Goal: Information Seeking & Learning: Learn about a topic

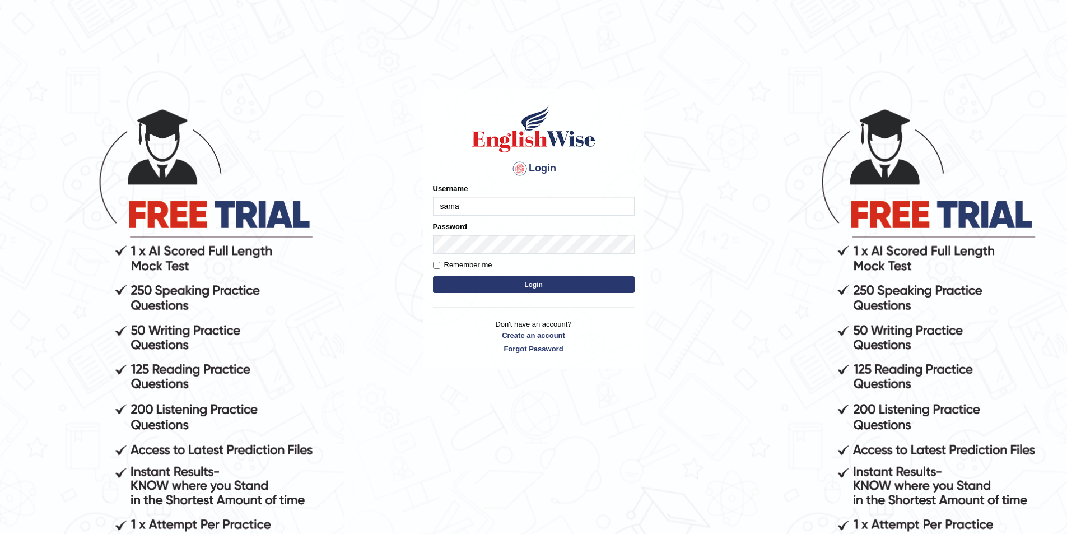
type input "Samarth610"
click at [538, 282] on button "Login" at bounding box center [534, 284] width 202 height 17
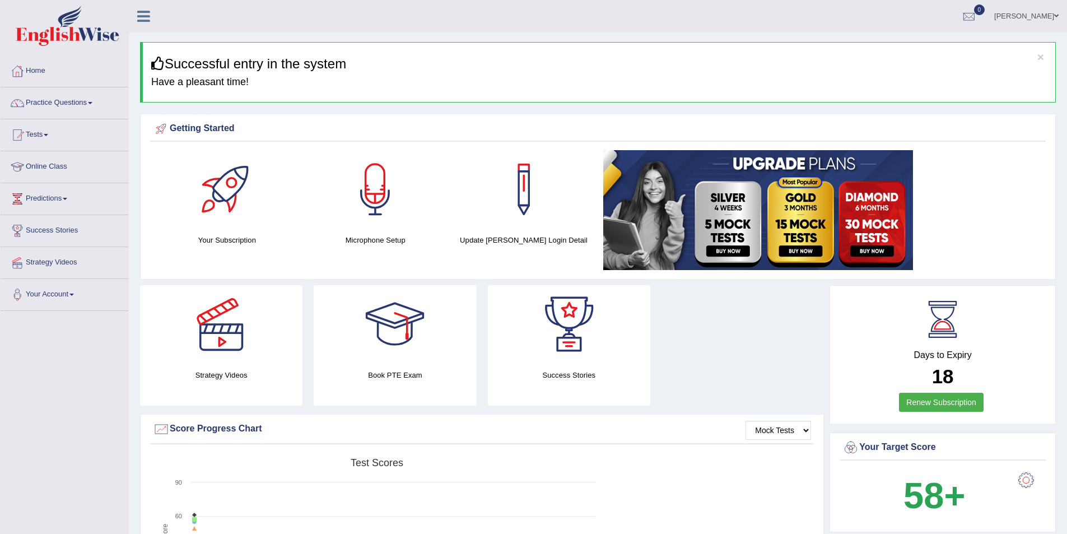
click at [86, 102] on link "Practice Questions" at bounding box center [65, 101] width 128 height 28
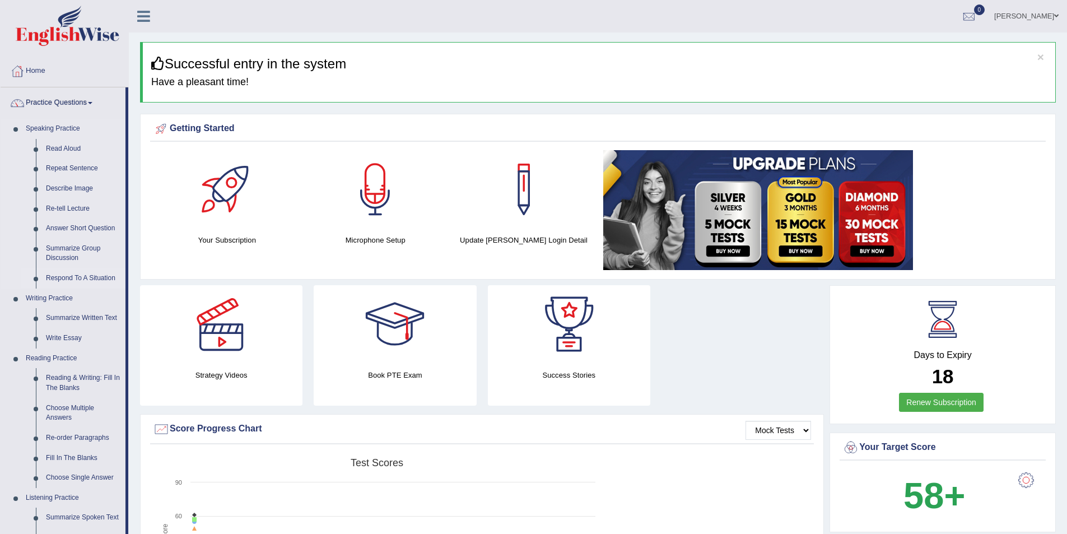
click at [69, 275] on link "Respond To A Situation" at bounding box center [83, 278] width 85 height 20
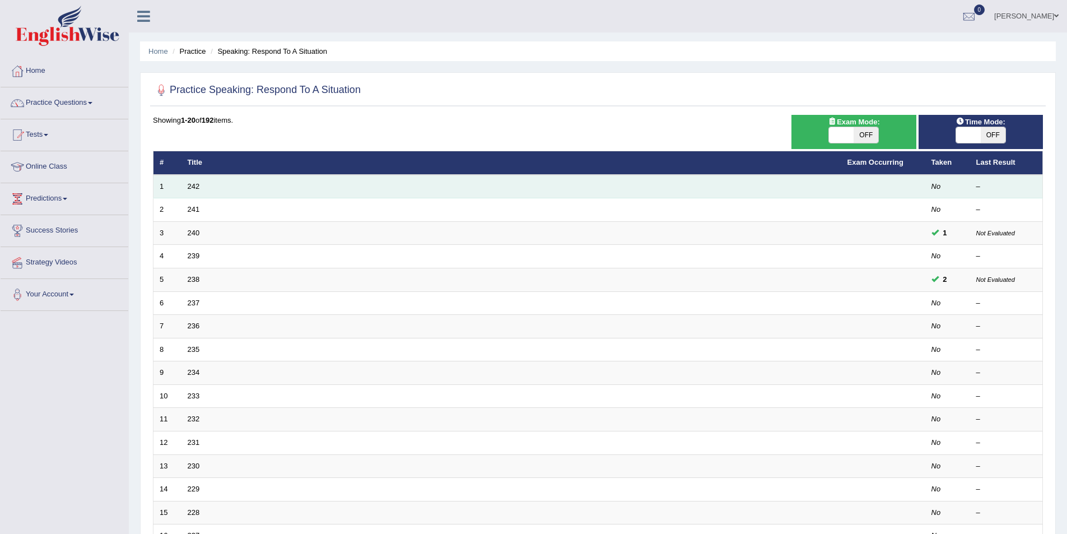
click at [195, 191] on td "242" at bounding box center [512, 187] width 660 height 24
click at [192, 188] on link "242" at bounding box center [194, 186] width 12 height 8
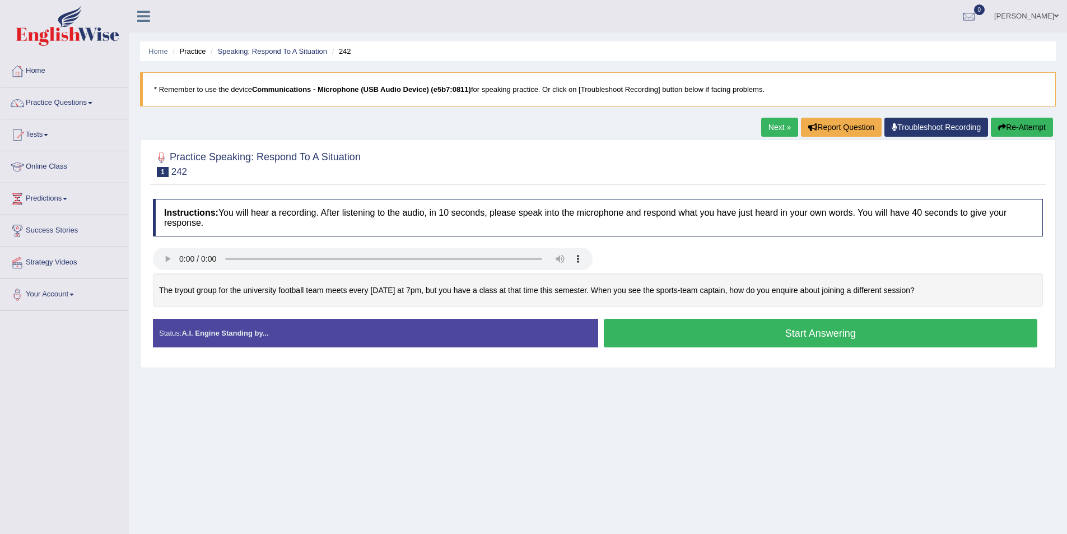
click at [753, 334] on button "Start Answering" at bounding box center [821, 333] width 434 height 29
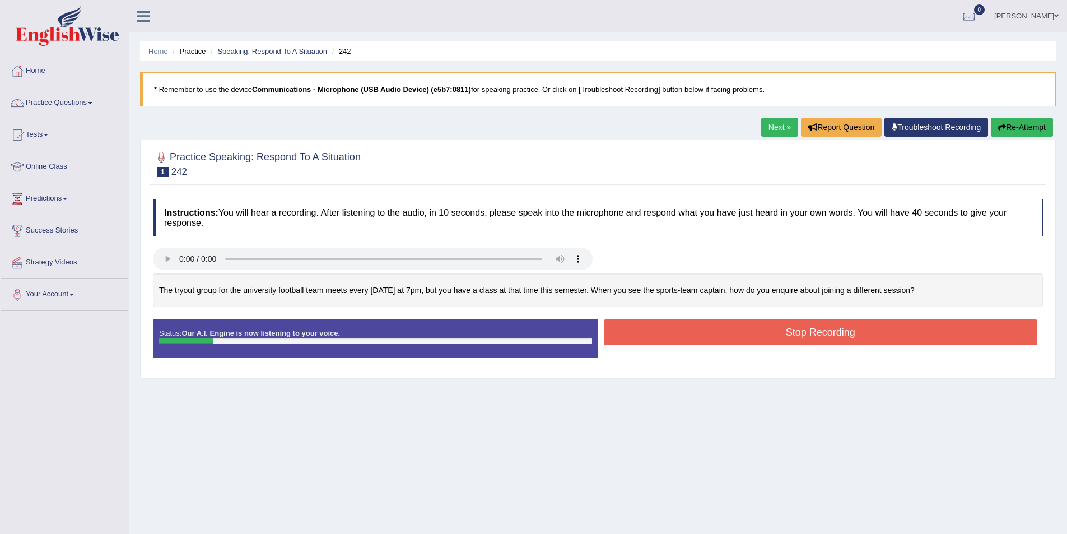
click at [746, 327] on button "Stop Recording" at bounding box center [821, 332] width 434 height 26
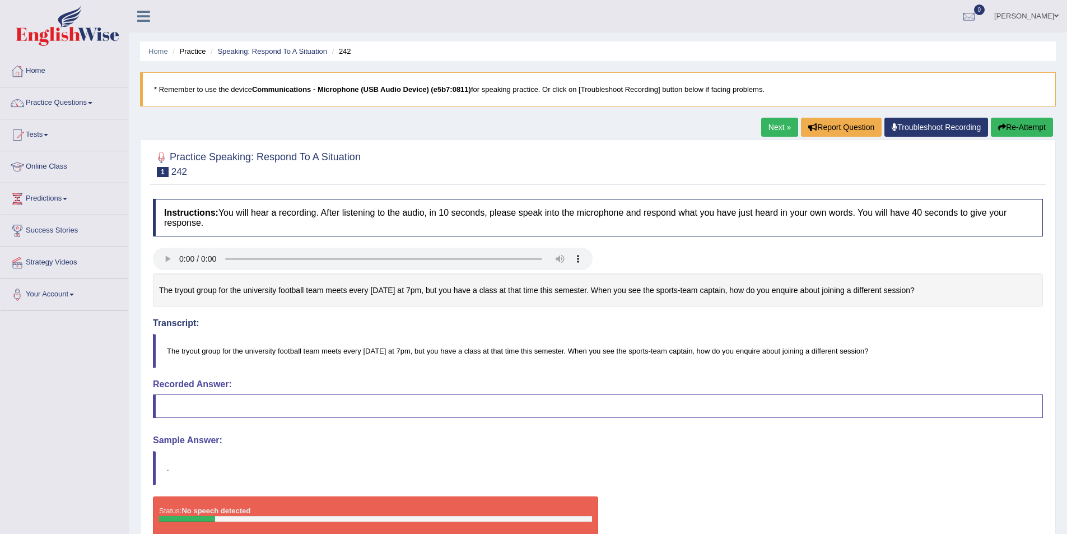
click at [1019, 125] on button "Re-Attempt" at bounding box center [1022, 127] width 62 height 19
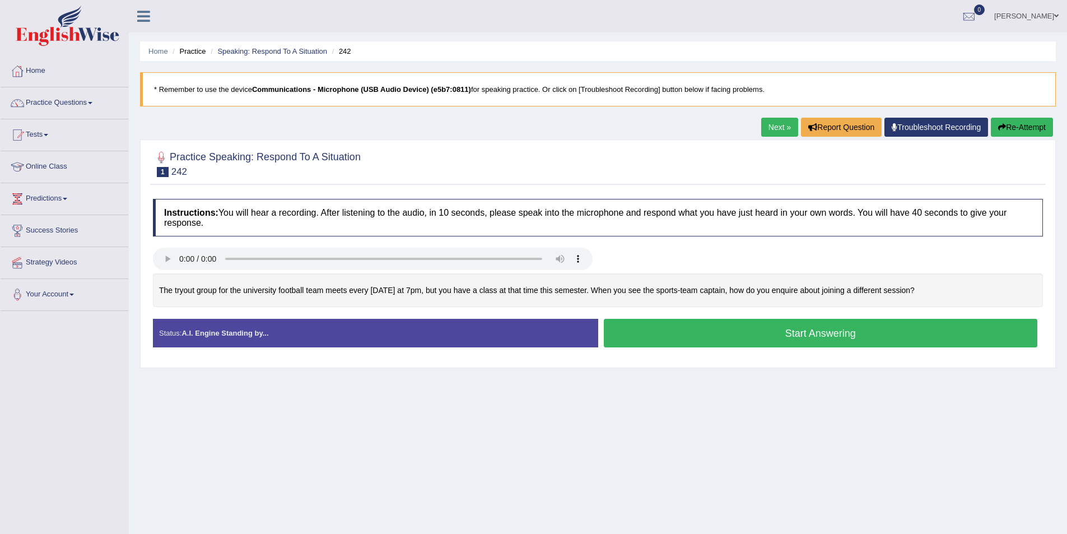
click at [632, 334] on button "Start Answering" at bounding box center [821, 333] width 434 height 29
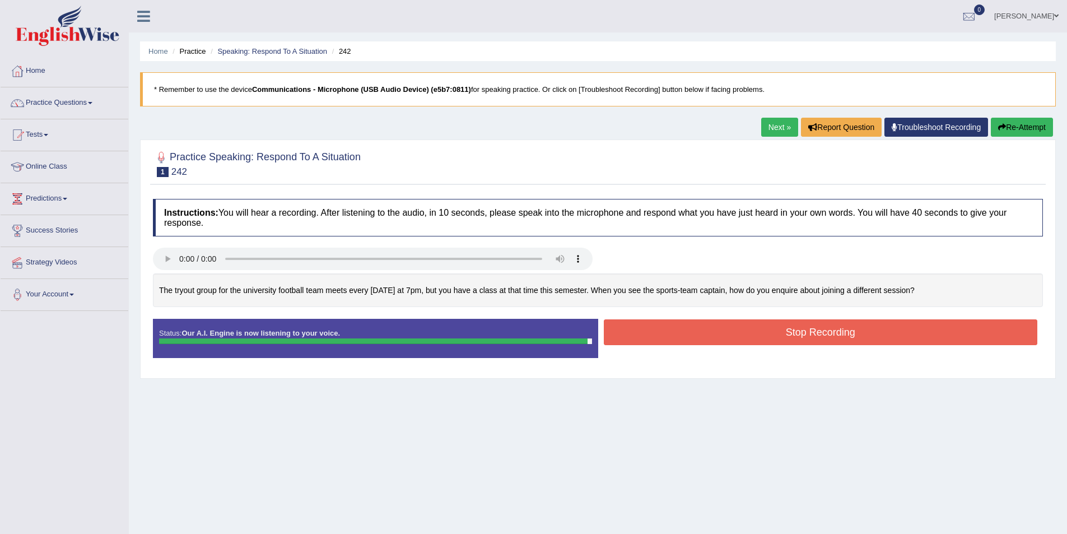
click at [769, 335] on button "Stop Recording" at bounding box center [821, 332] width 434 height 26
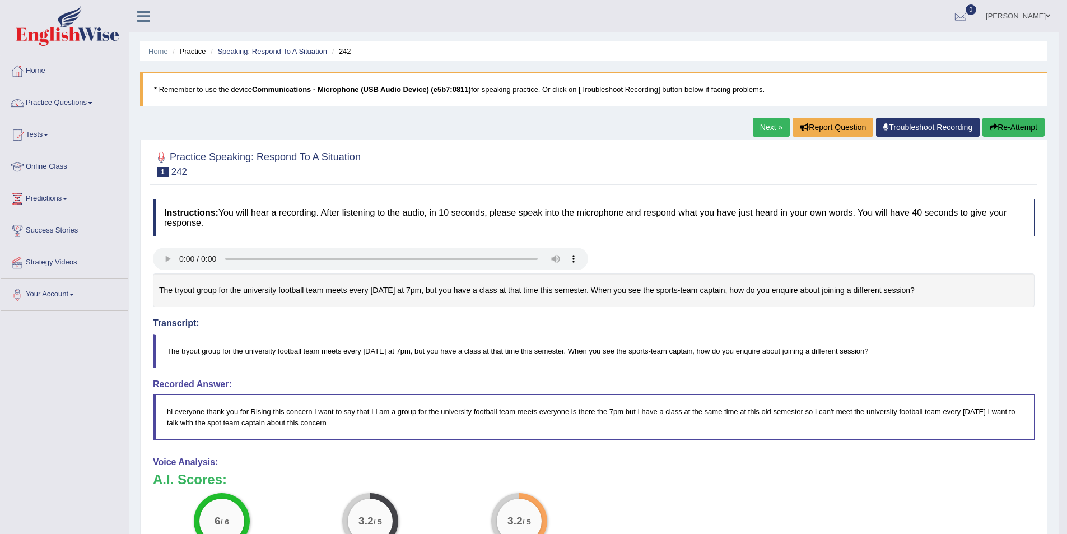
click at [1020, 123] on button "Re-Attempt" at bounding box center [1014, 127] width 62 height 19
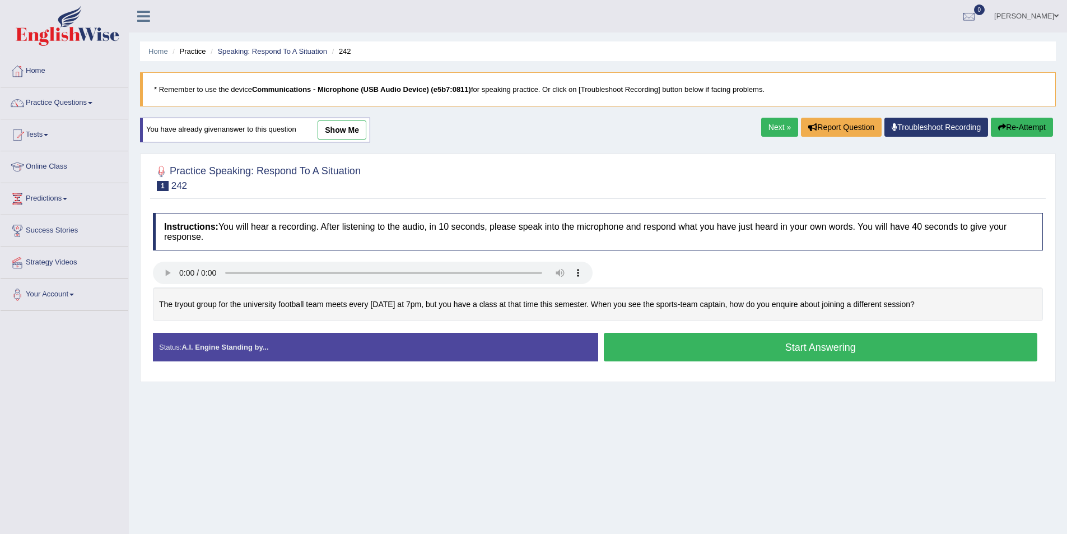
click at [888, 341] on button "Start Answering" at bounding box center [821, 347] width 434 height 29
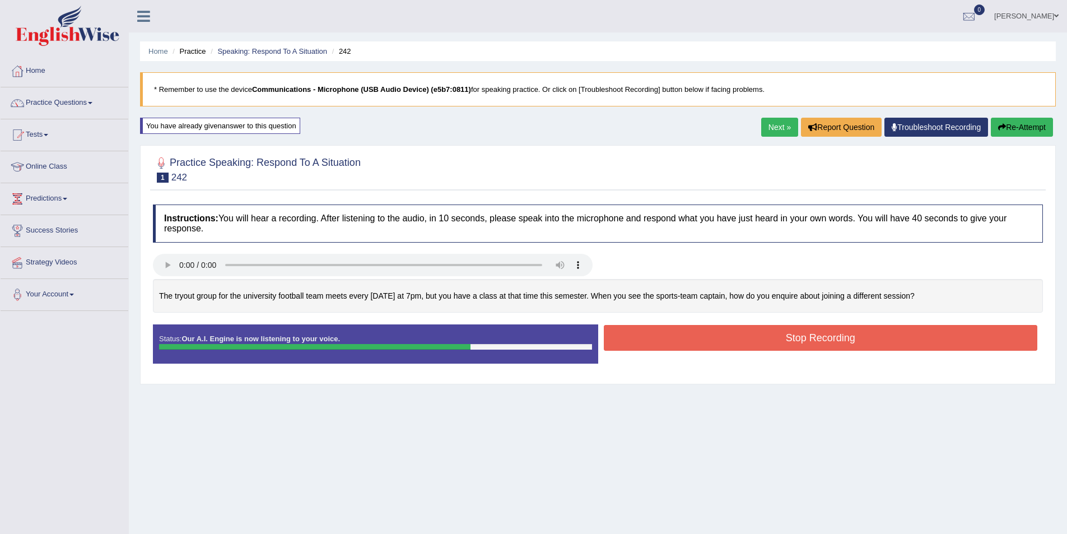
click at [828, 338] on button "Stop Recording" at bounding box center [821, 338] width 434 height 26
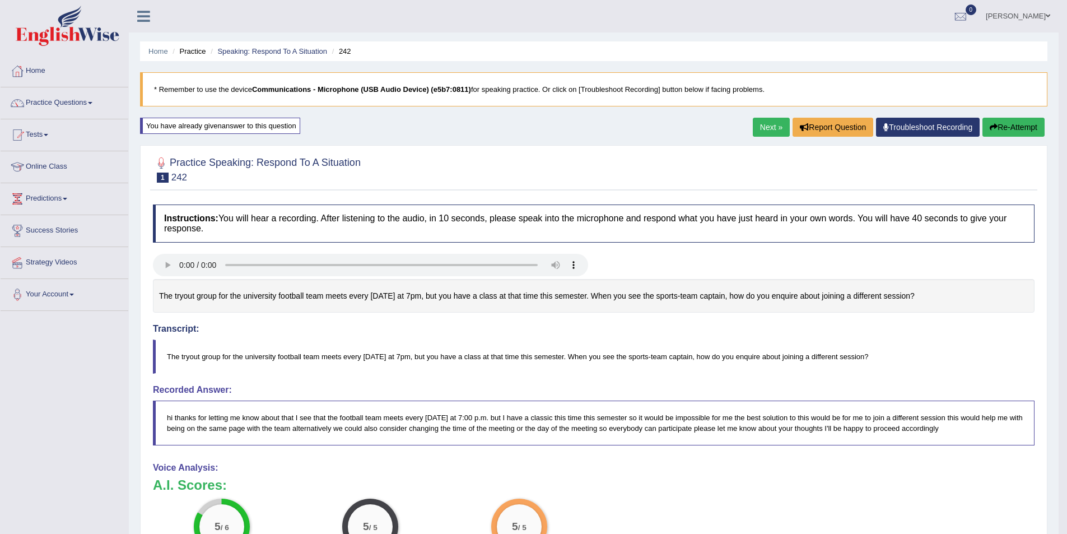
click at [771, 122] on link "Next »" at bounding box center [771, 127] width 37 height 19
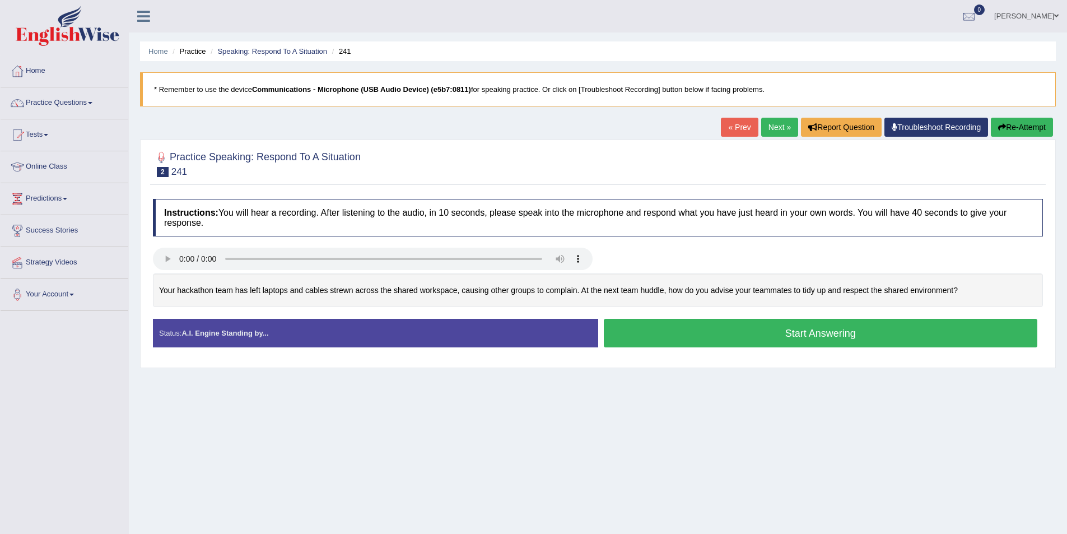
click at [825, 333] on button "Start Answering" at bounding box center [821, 333] width 434 height 29
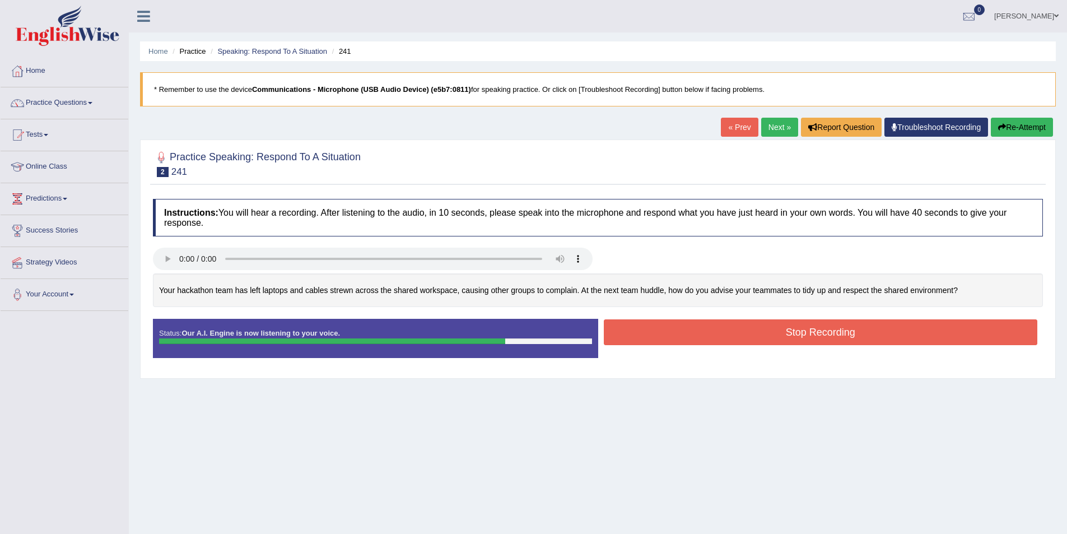
click at [756, 332] on button "Stop Recording" at bounding box center [821, 332] width 434 height 26
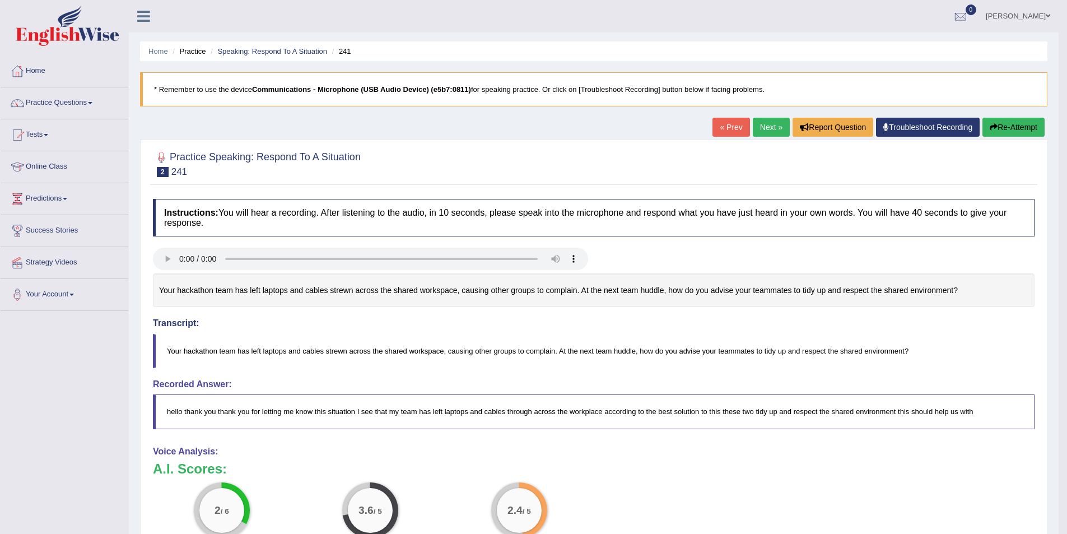
click at [1001, 120] on button "Re-Attempt" at bounding box center [1014, 127] width 62 height 19
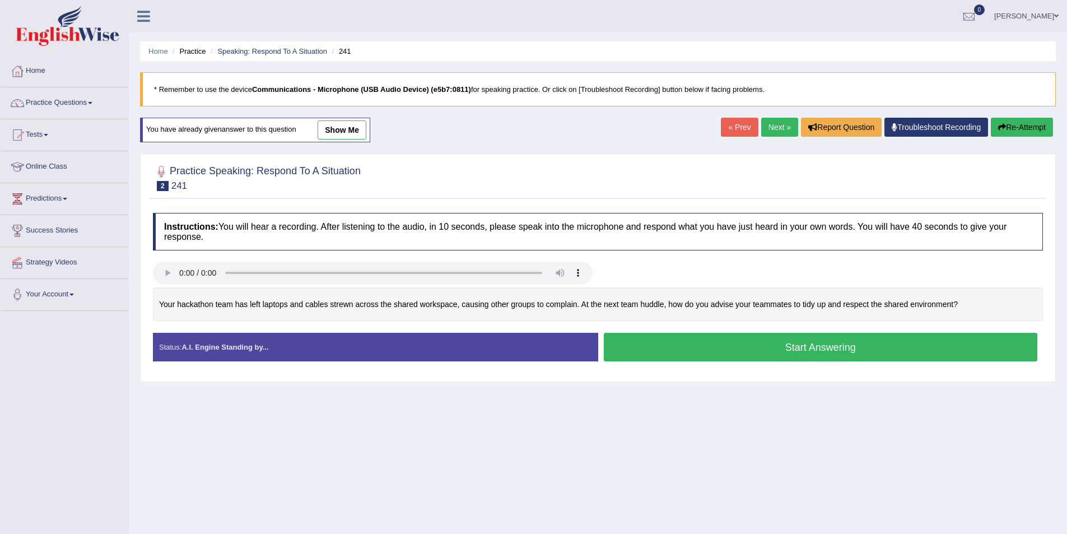
click at [838, 349] on button "Start Answering" at bounding box center [821, 347] width 434 height 29
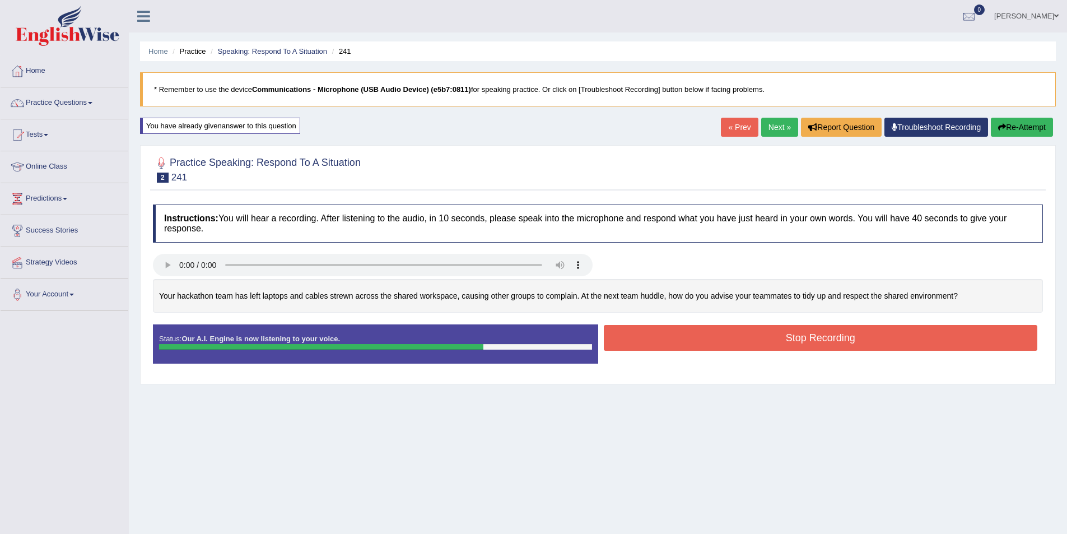
click at [803, 331] on button "Stop Recording" at bounding box center [821, 338] width 434 height 26
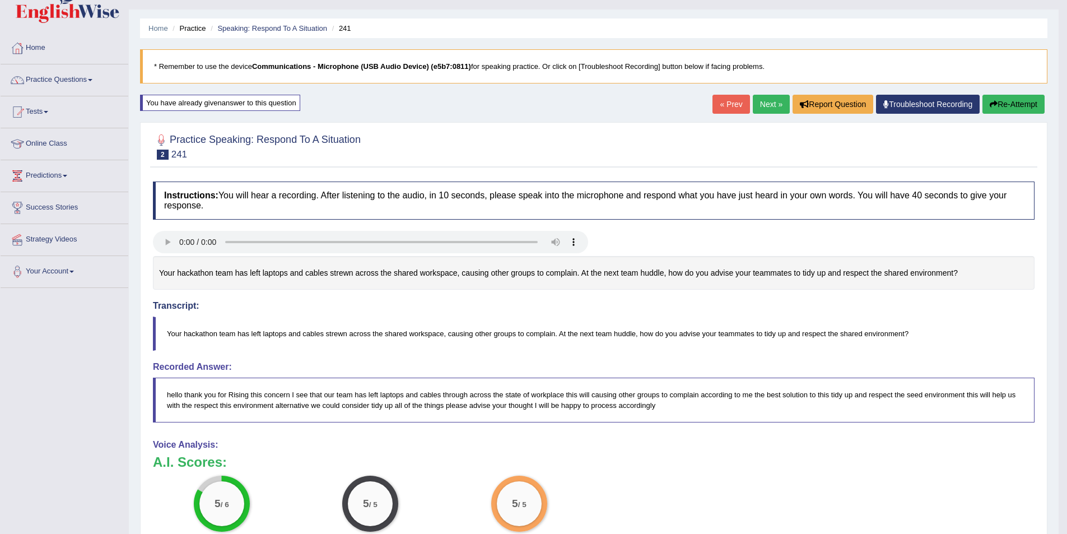
scroll to position [22, 0]
click at [755, 96] on link "Next »" at bounding box center [771, 104] width 37 height 19
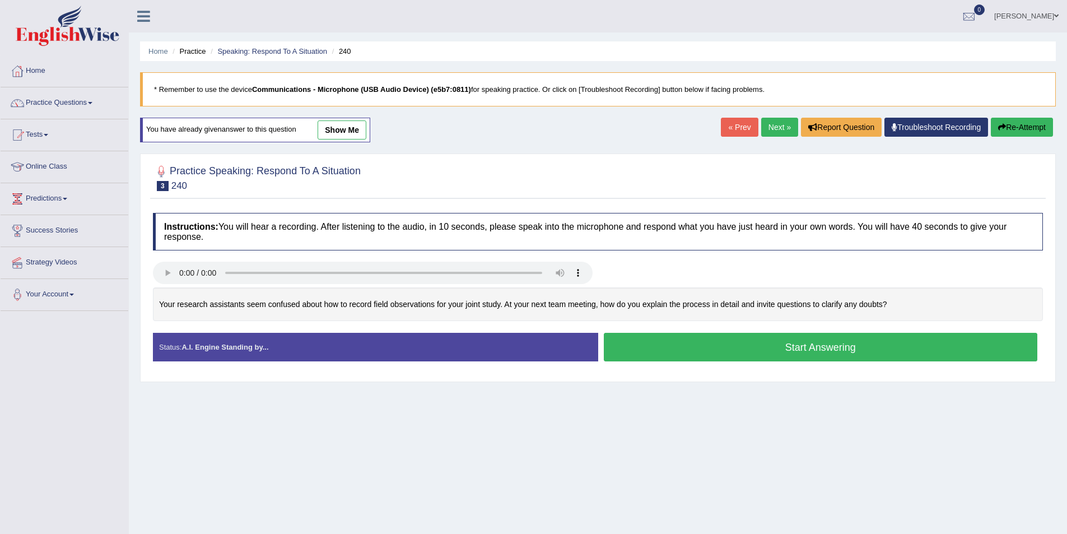
click at [683, 351] on button "Start Answering" at bounding box center [821, 347] width 434 height 29
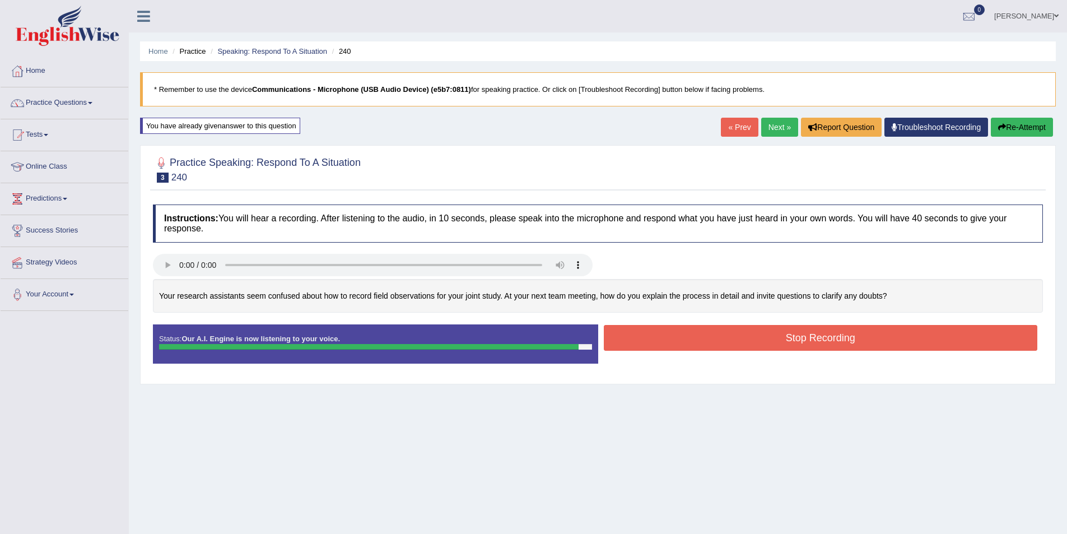
click at [767, 341] on button "Stop Recording" at bounding box center [821, 338] width 434 height 26
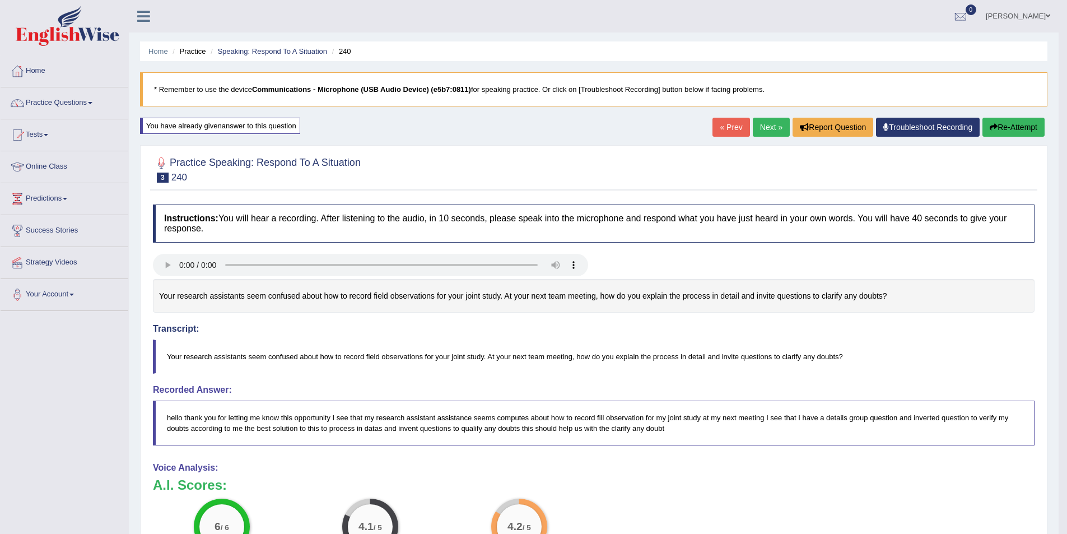
click at [777, 127] on link "Next »" at bounding box center [771, 127] width 37 height 19
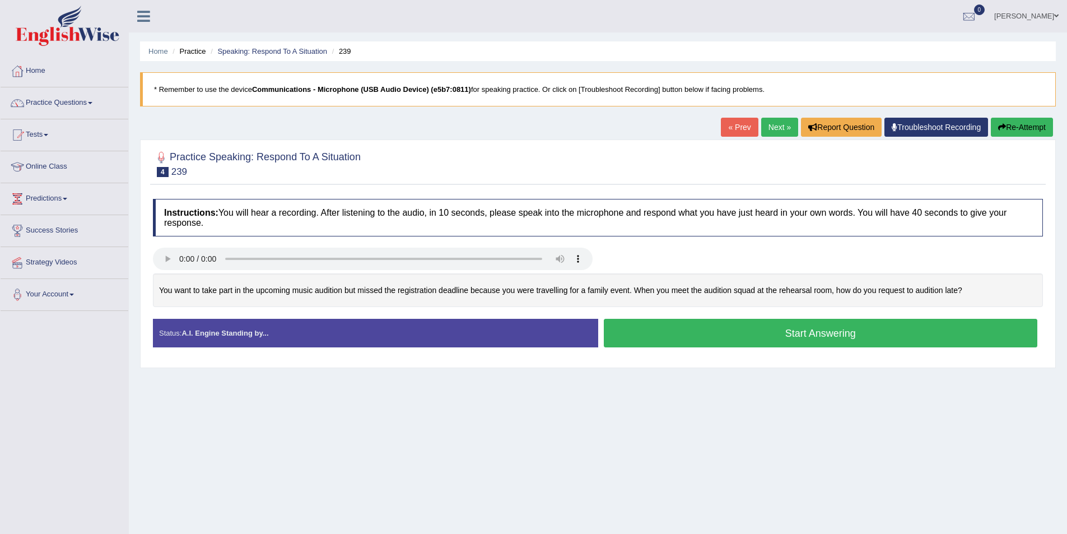
click at [652, 327] on button "Start Answering" at bounding box center [821, 333] width 434 height 29
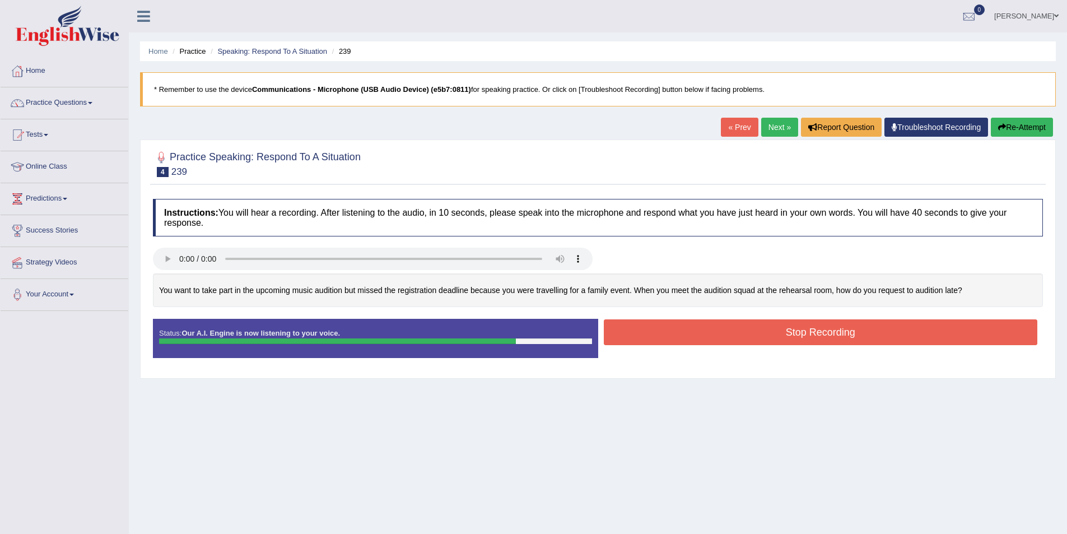
click at [685, 327] on button "Stop Recording" at bounding box center [821, 332] width 434 height 26
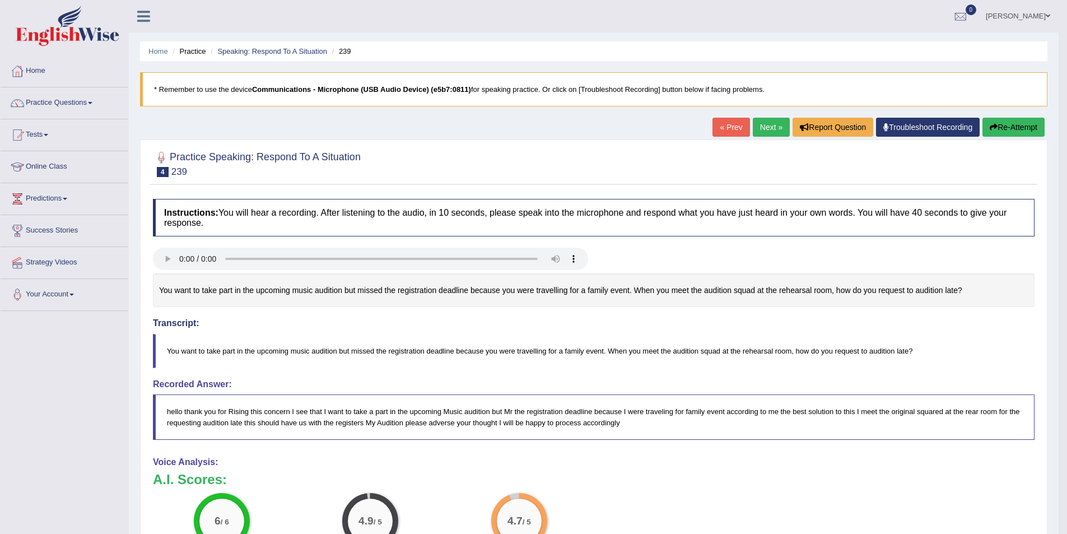
click at [769, 136] on link "Next »" at bounding box center [771, 127] width 37 height 19
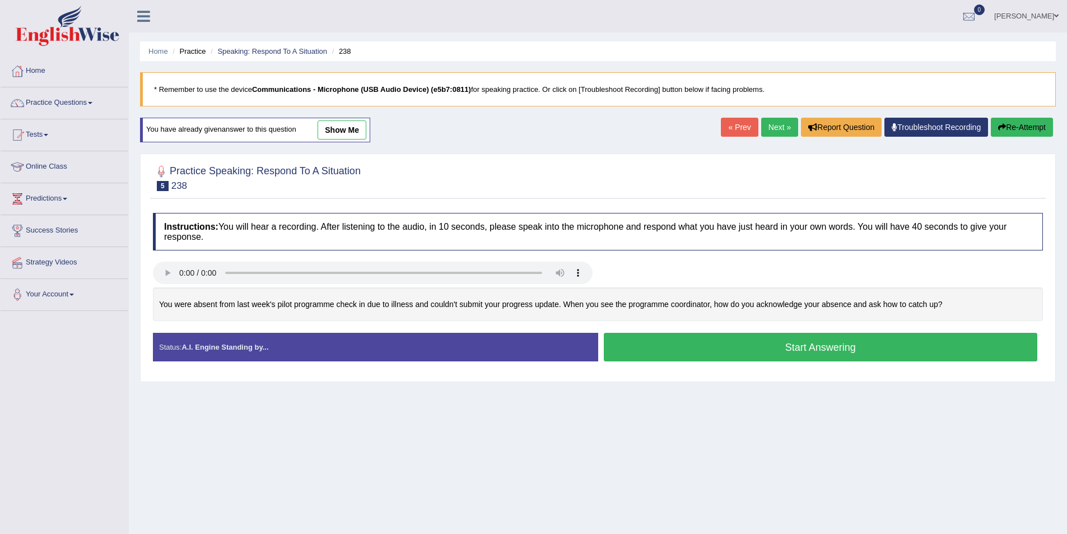
click at [720, 346] on button "Start Answering" at bounding box center [821, 347] width 434 height 29
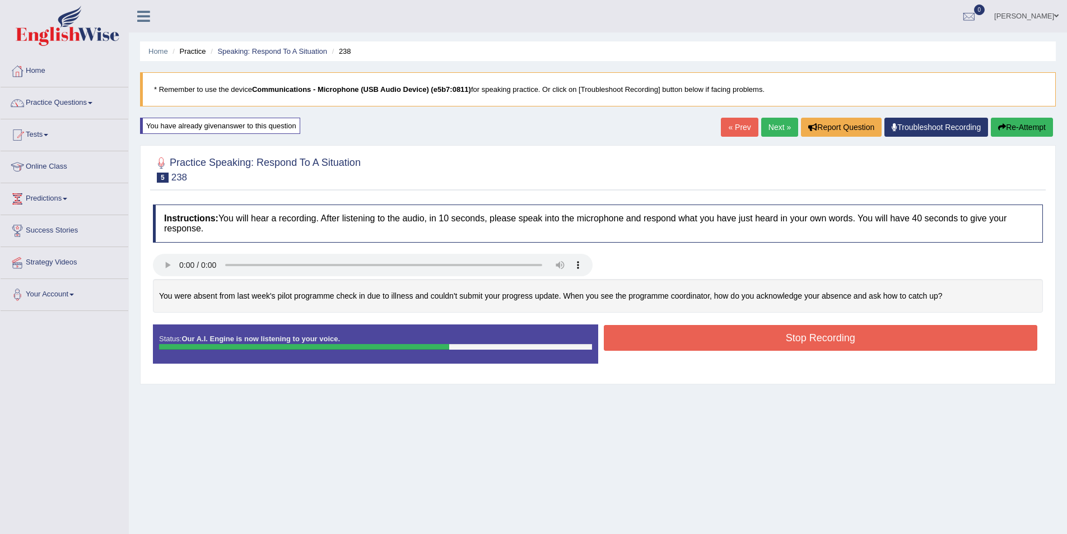
click at [666, 343] on button "Stop Recording" at bounding box center [821, 338] width 434 height 26
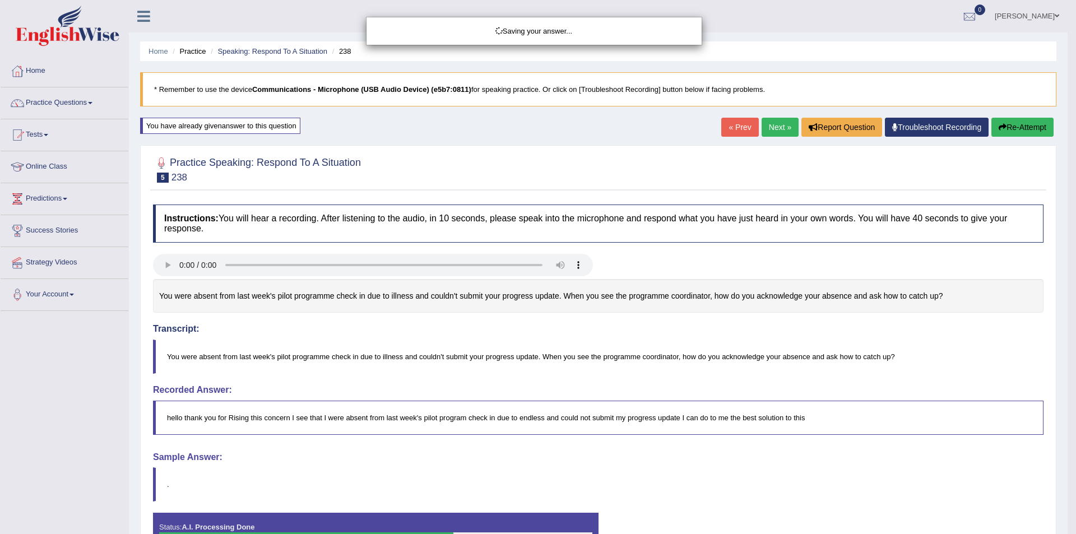
click at [1034, 128] on div "Saving your answer..." at bounding box center [538, 267] width 1076 height 534
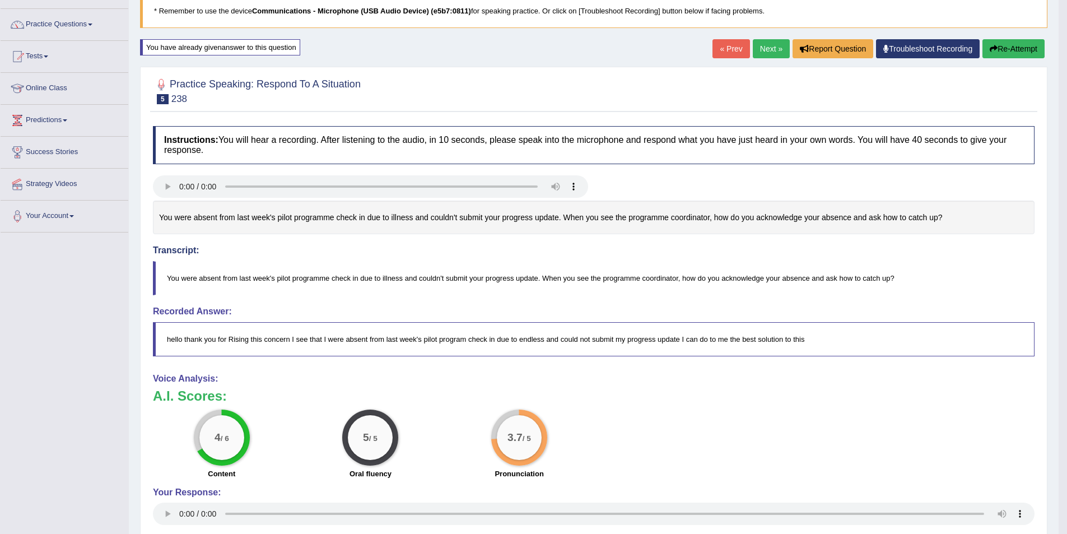
scroll to position [67, 0]
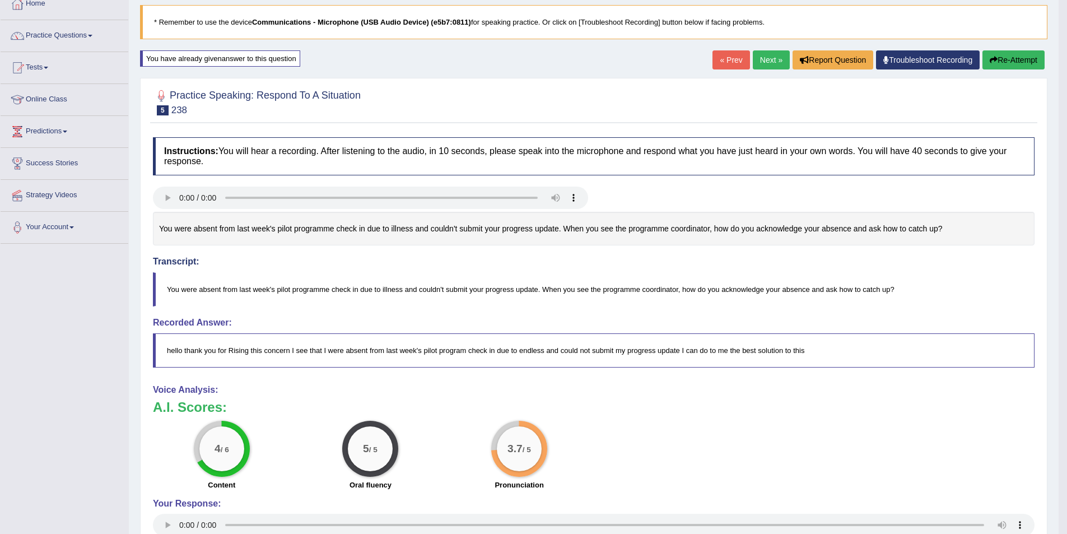
click at [1014, 60] on button "Re-Attempt" at bounding box center [1014, 59] width 62 height 19
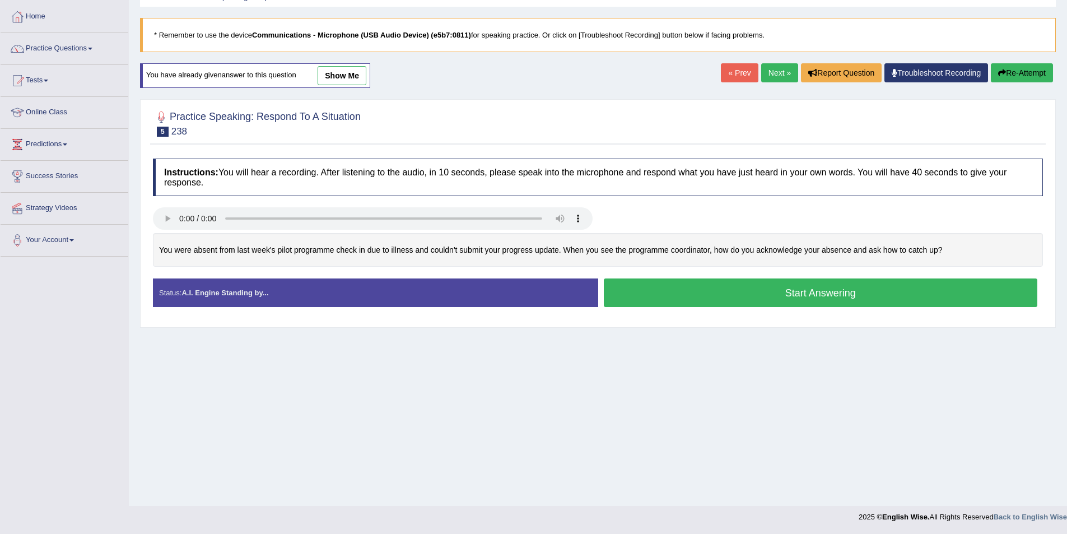
click at [718, 300] on button "Start Answering" at bounding box center [821, 293] width 434 height 29
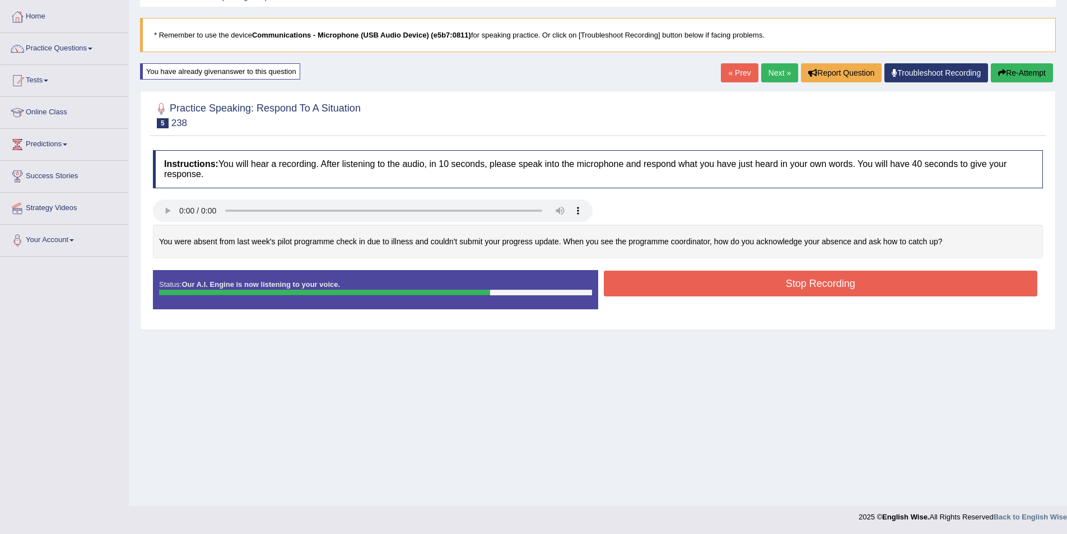
click at [800, 279] on button "Stop Recording" at bounding box center [821, 284] width 434 height 26
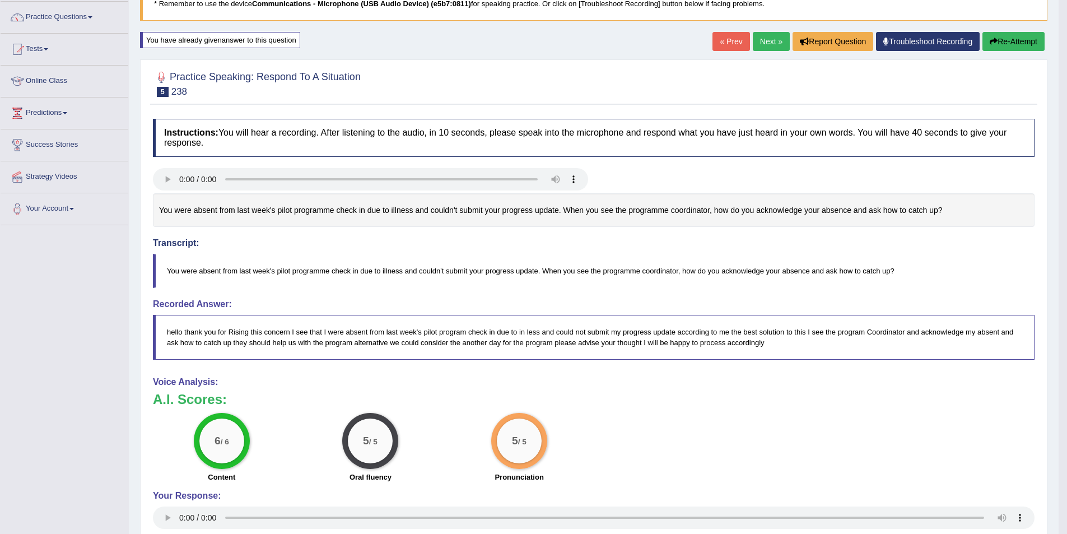
scroll to position [54, 0]
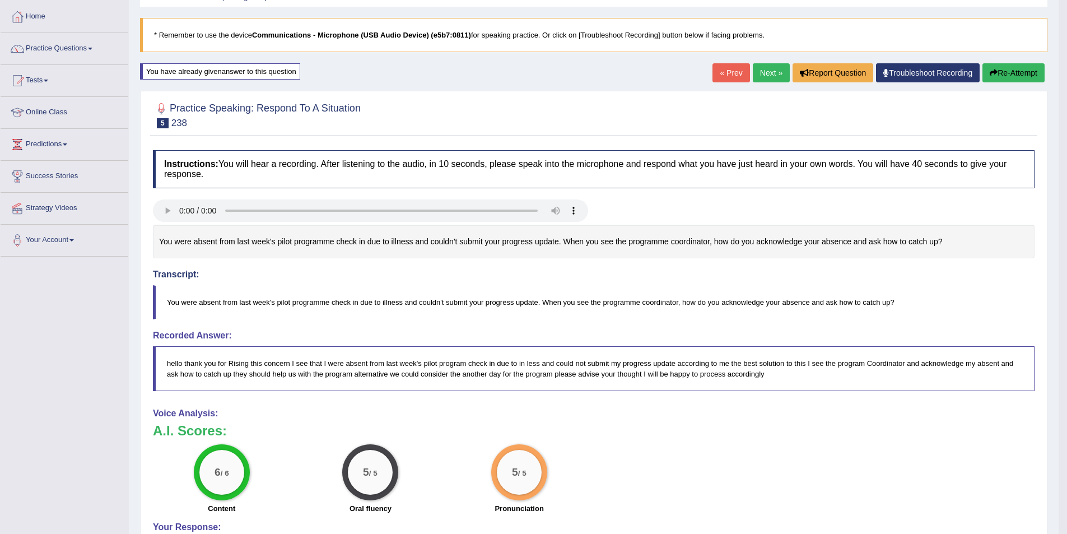
click at [777, 82] on link "Next »" at bounding box center [771, 72] width 37 height 19
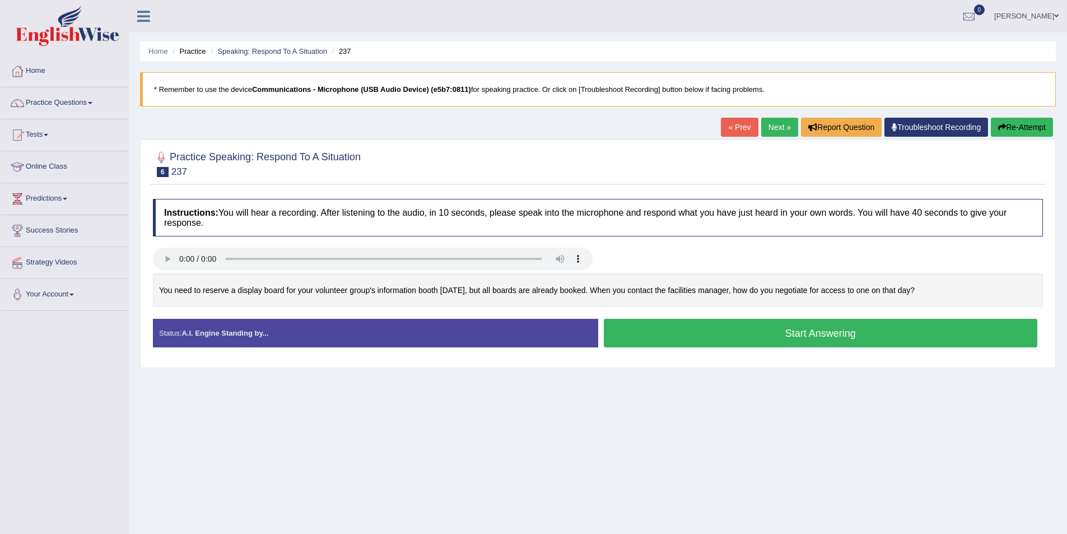
click at [756, 340] on button "Start Answering" at bounding box center [821, 333] width 434 height 29
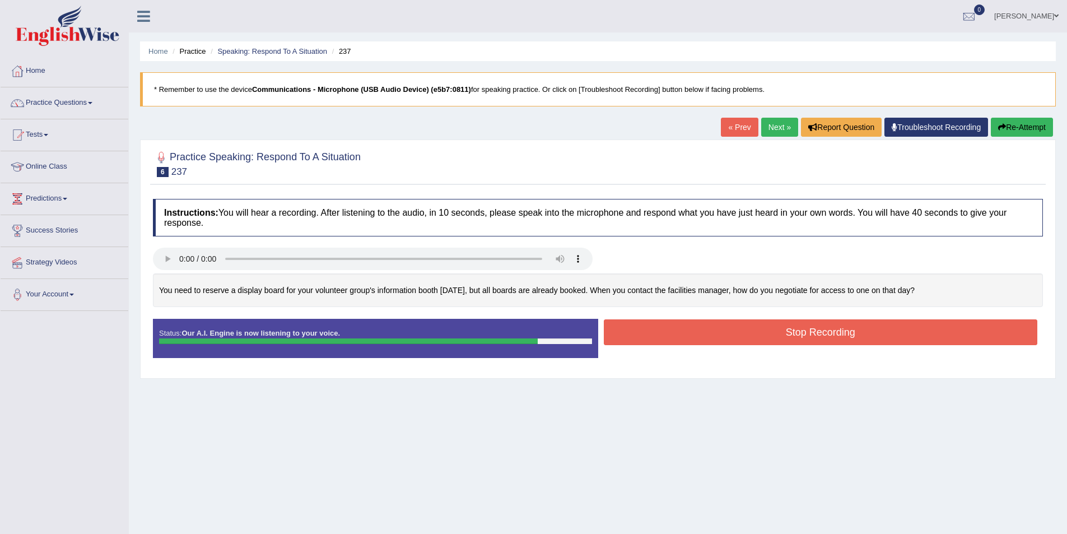
click at [774, 336] on button "Stop Recording" at bounding box center [821, 332] width 434 height 26
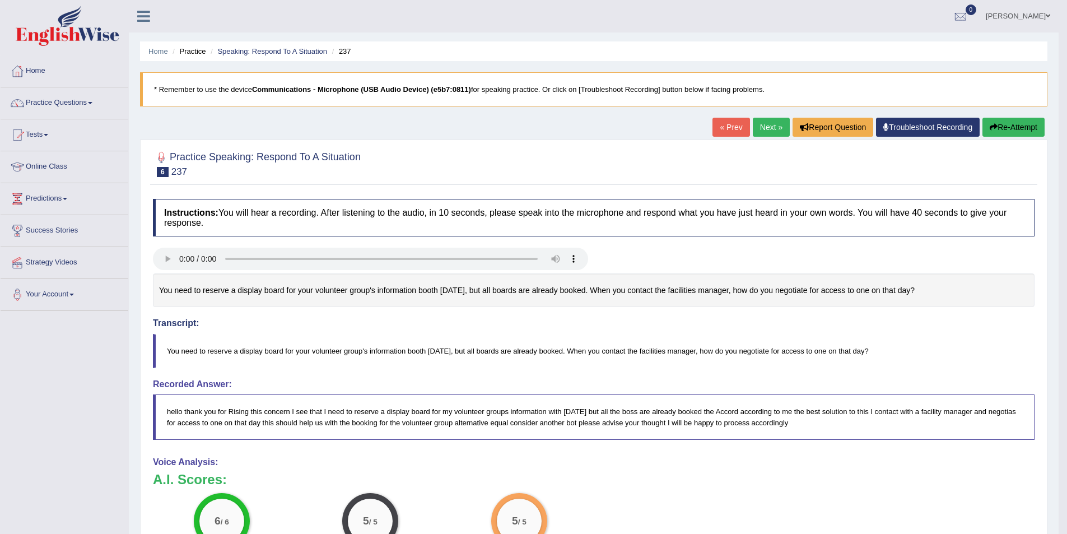
click at [764, 132] on link "Next »" at bounding box center [771, 127] width 37 height 19
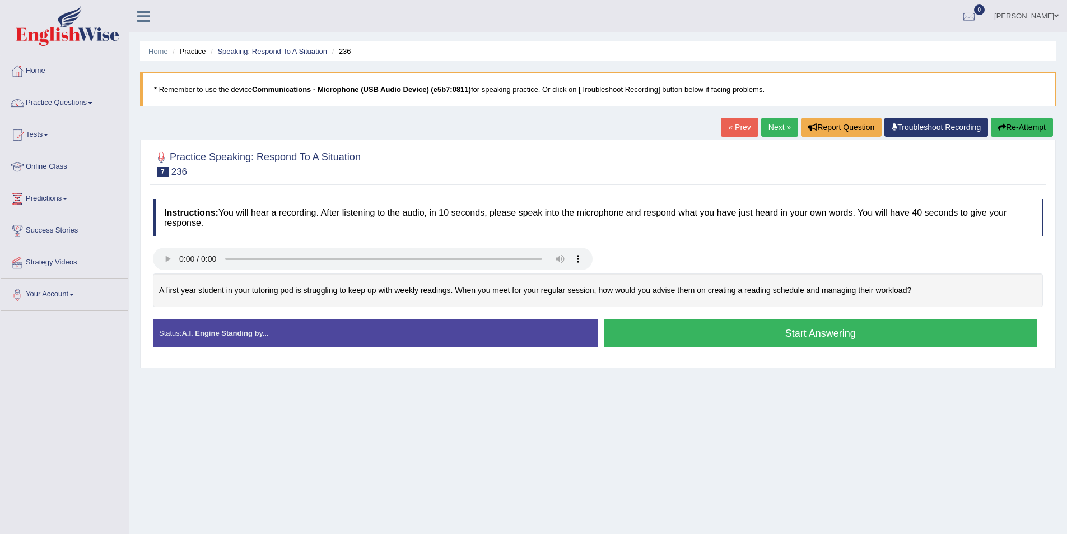
click at [1023, 132] on button "Re-Attempt" at bounding box center [1022, 127] width 62 height 19
click at [840, 335] on button "Start Answering" at bounding box center [821, 333] width 434 height 29
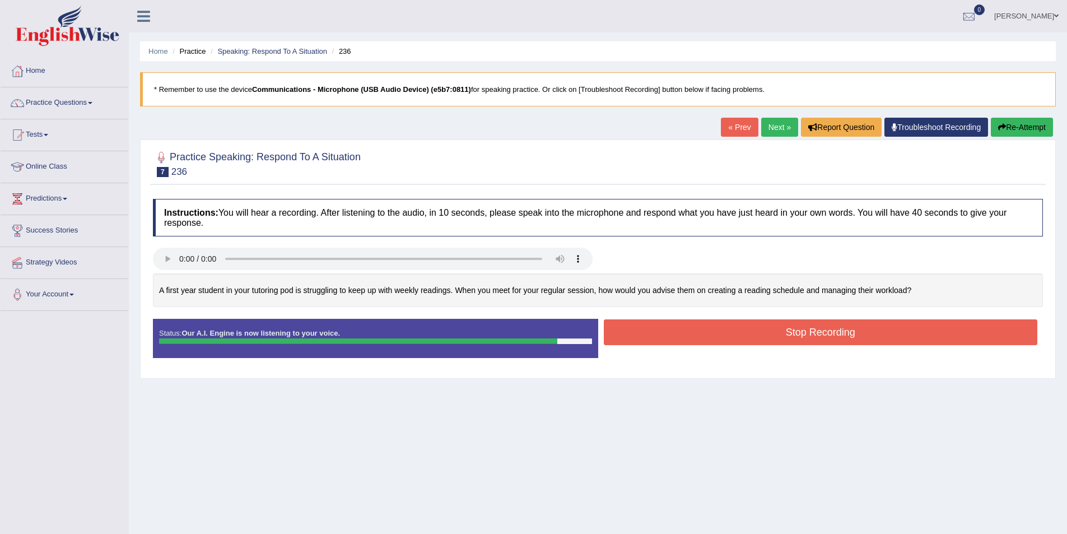
click at [802, 329] on button "Stop Recording" at bounding box center [821, 332] width 434 height 26
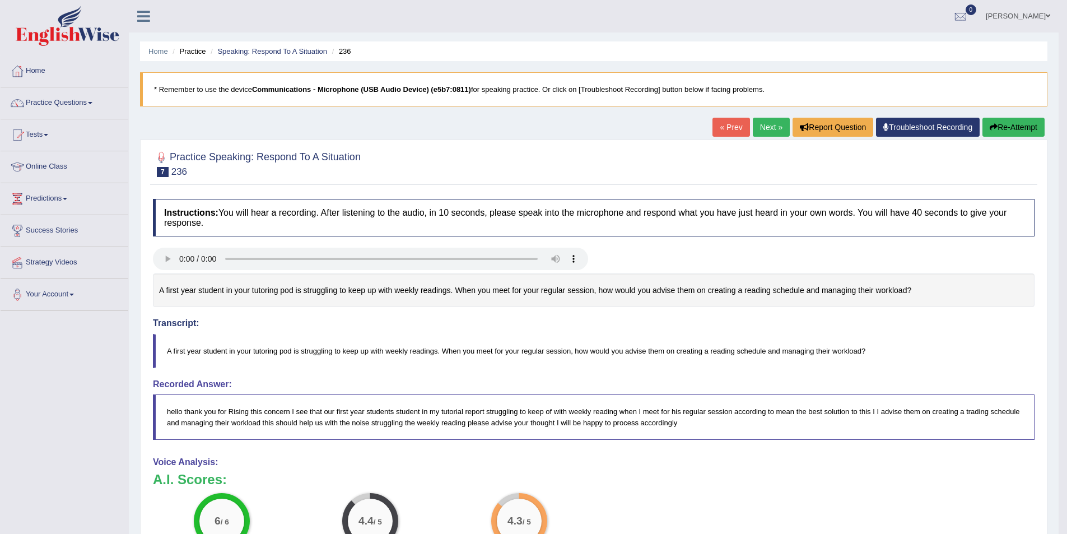
click at [771, 136] on link "Next »" at bounding box center [771, 127] width 37 height 19
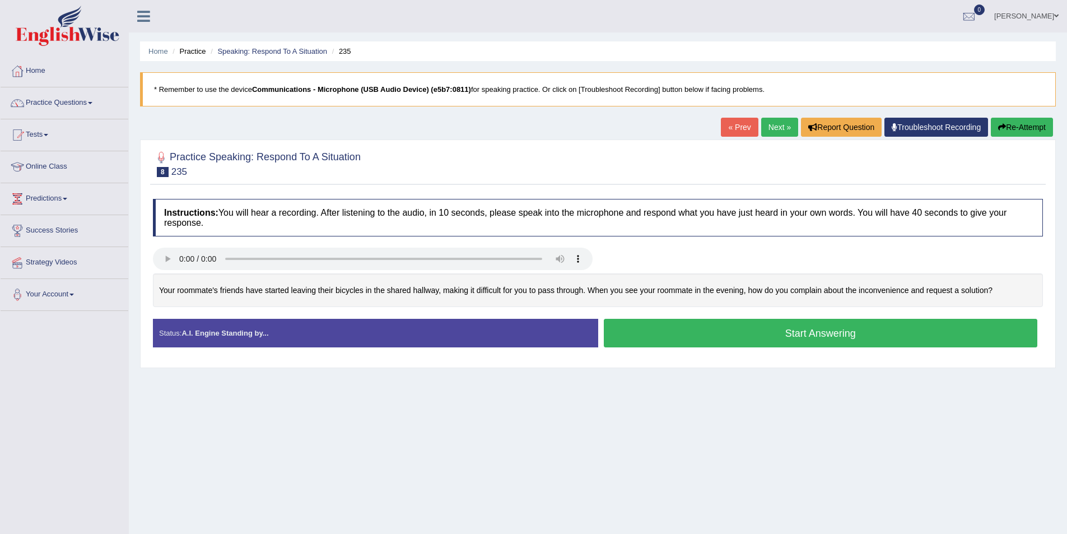
click at [716, 338] on button "Start Answering" at bounding box center [821, 333] width 434 height 29
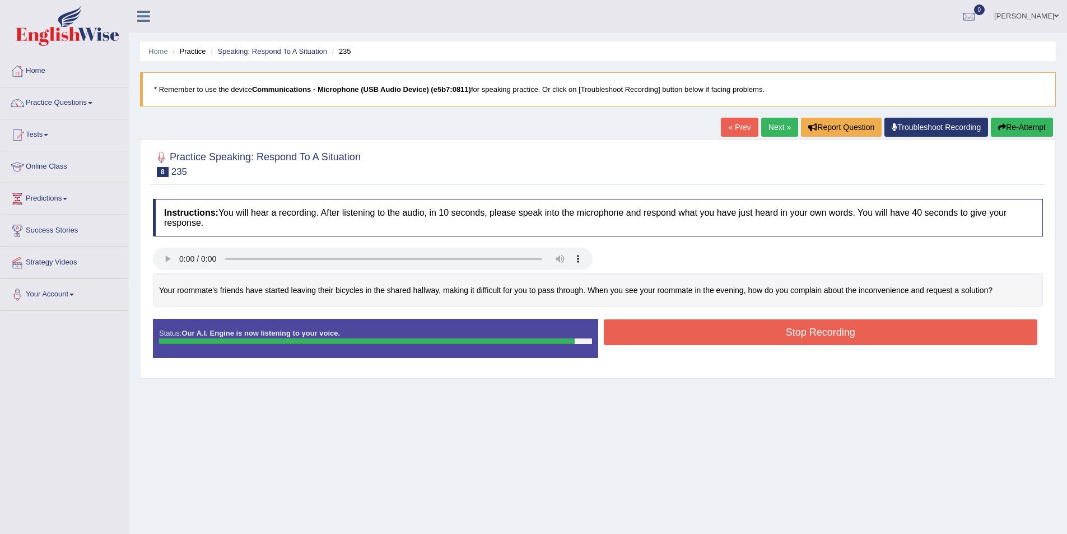
click at [1025, 123] on button "Re-Attempt" at bounding box center [1022, 127] width 62 height 19
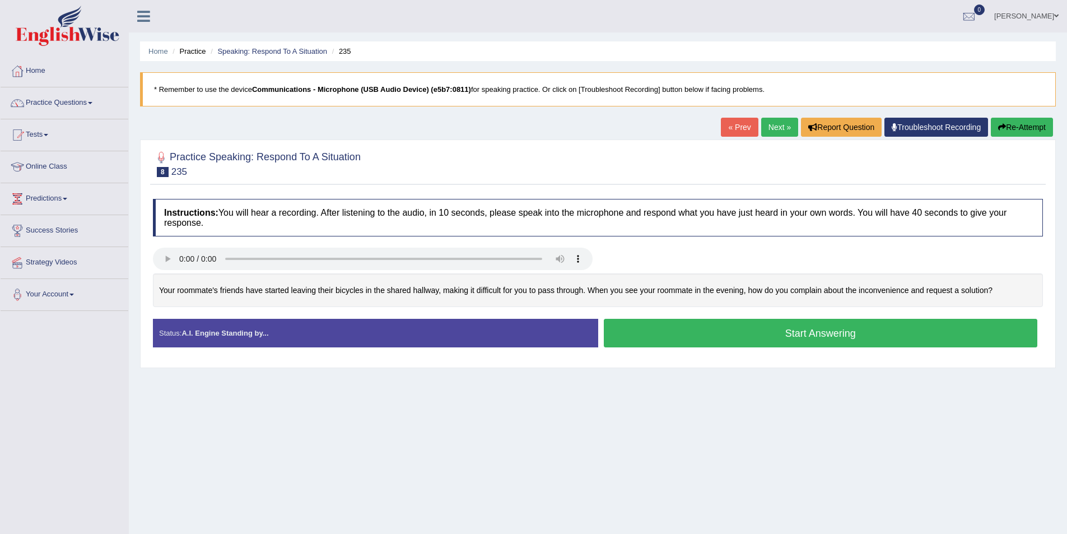
click at [790, 336] on button "Start Answering" at bounding box center [821, 333] width 434 height 29
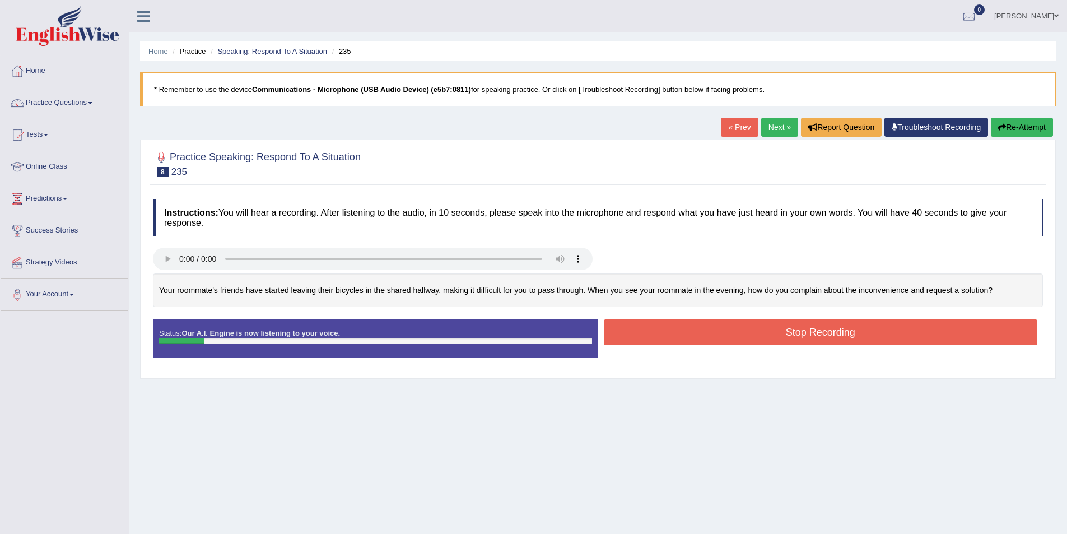
click at [1048, 126] on button "Re-Attempt" at bounding box center [1022, 127] width 62 height 19
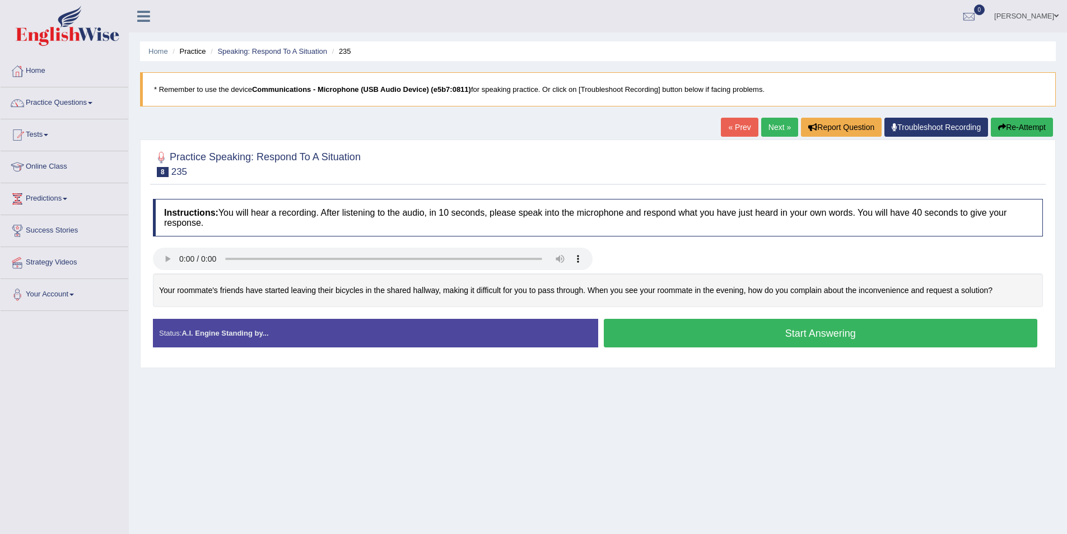
drag, startPoint x: 915, startPoint y: 341, endPoint x: 913, endPoint y: 354, distance: 13.5
click at [915, 341] on button "Start Answering" at bounding box center [821, 333] width 434 height 29
